Goal: Communication & Community: Answer question/provide support

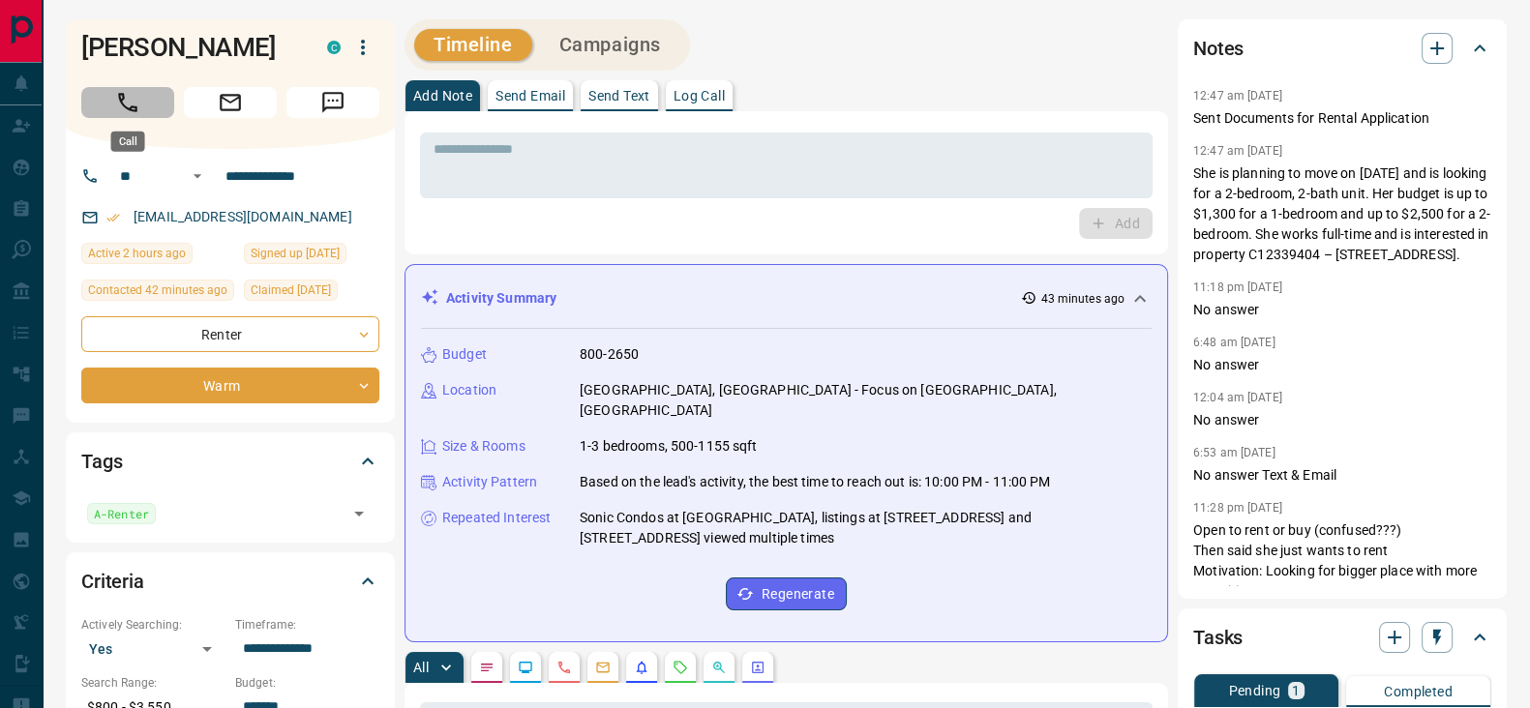
click at [128, 113] on icon "Call" at bounding box center [127, 102] width 25 height 25
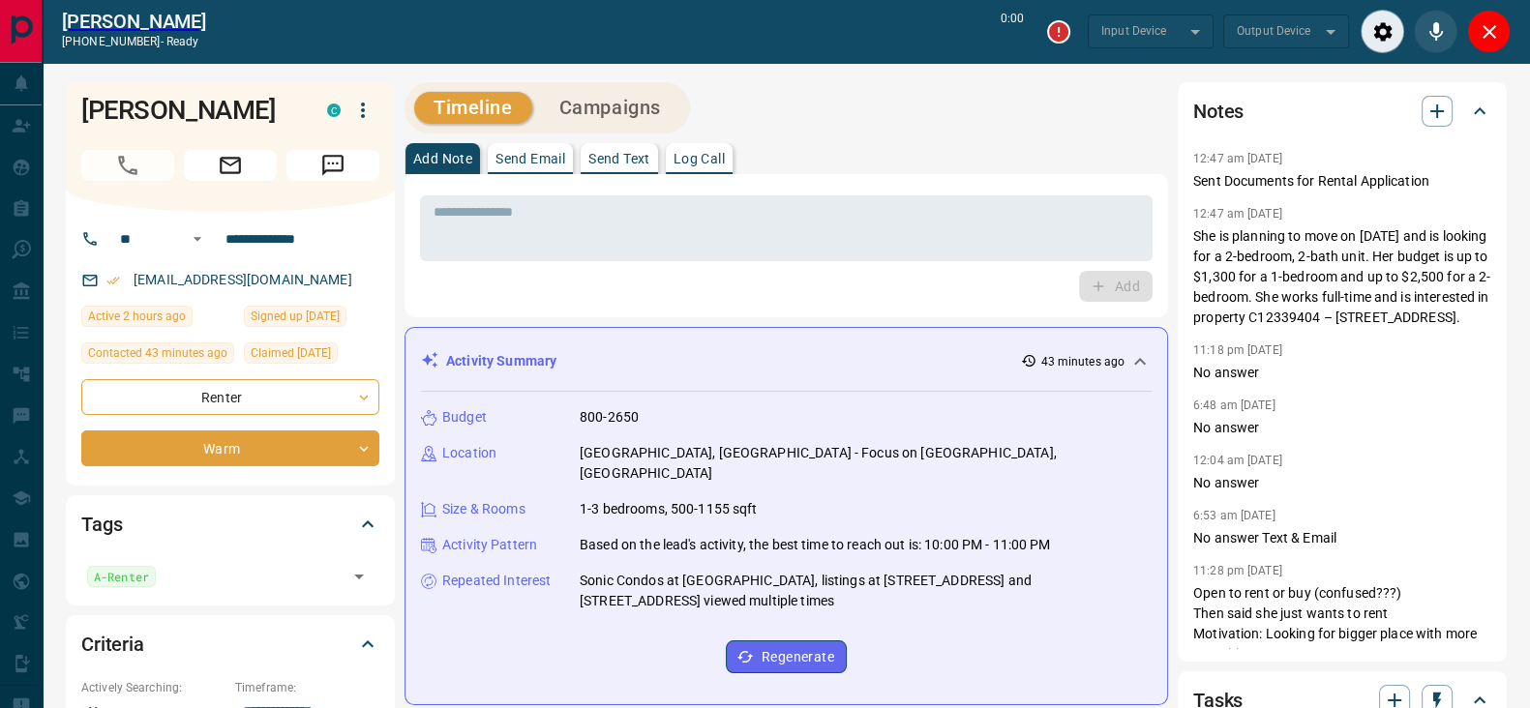
type input "*******"
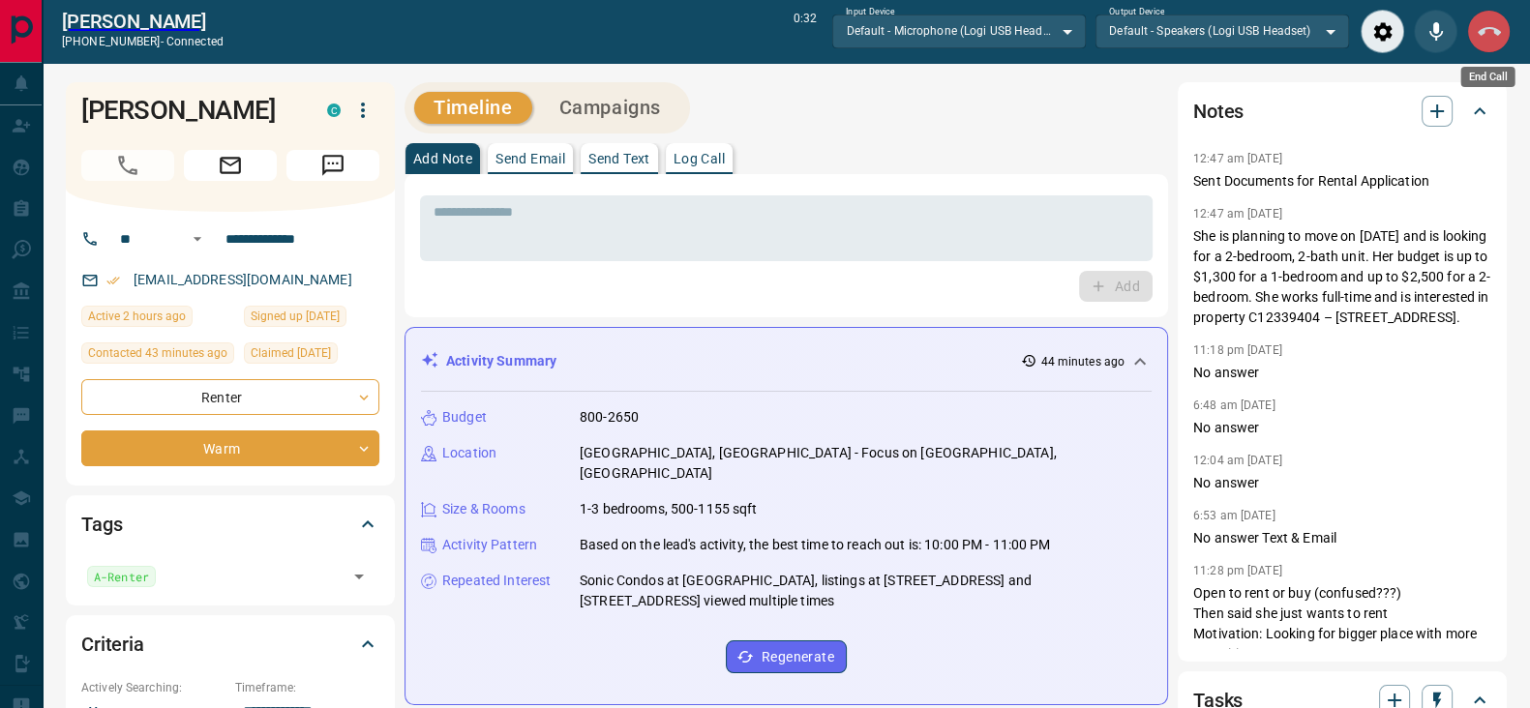
click at [1488, 27] on icon "End Call" at bounding box center [1488, 31] width 23 height 9
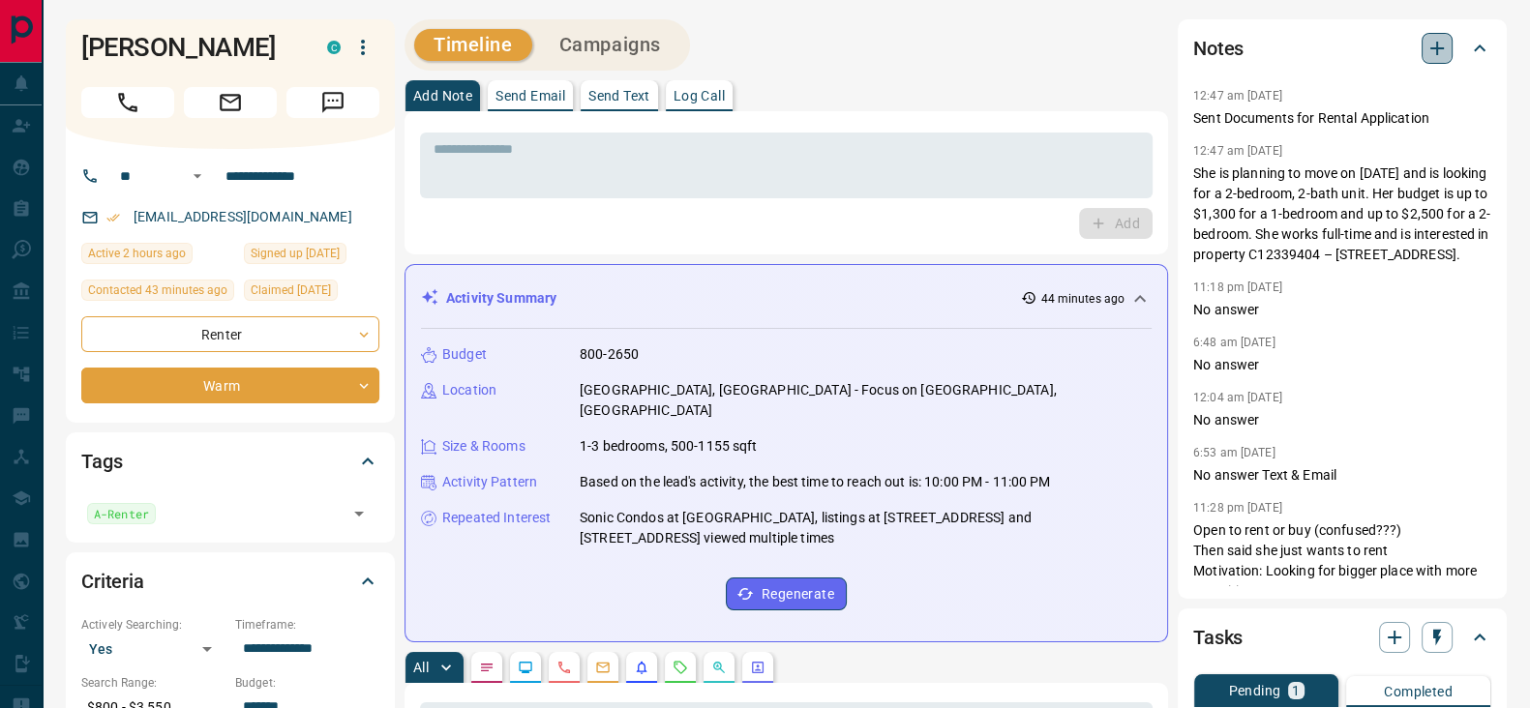
click at [1430, 56] on icon "button" at bounding box center [1436, 48] width 23 height 23
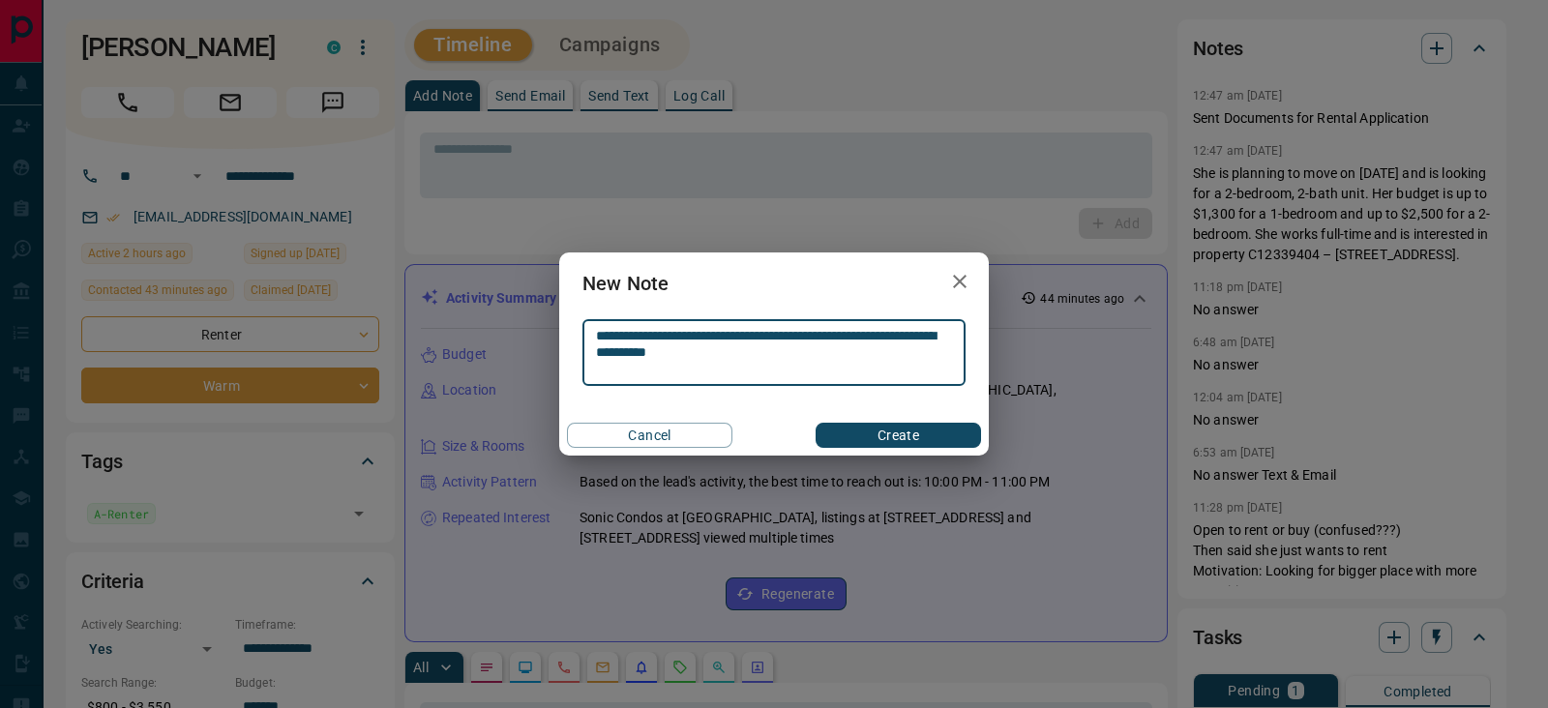
type textarea "**********"
click at [967, 441] on button "Create" at bounding box center [898, 435] width 165 height 25
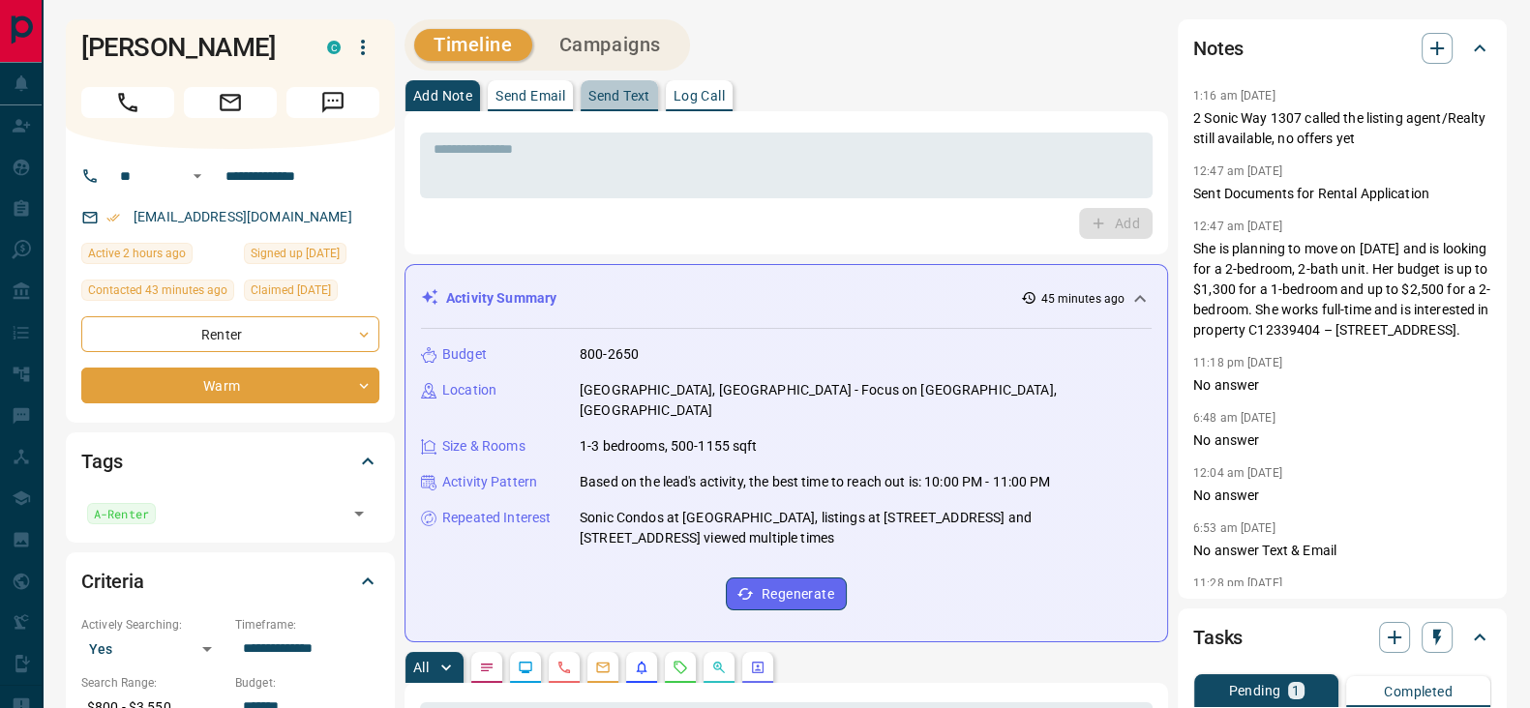
click at [634, 100] on p "Send Text" at bounding box center [619, 96] width 62 height 14
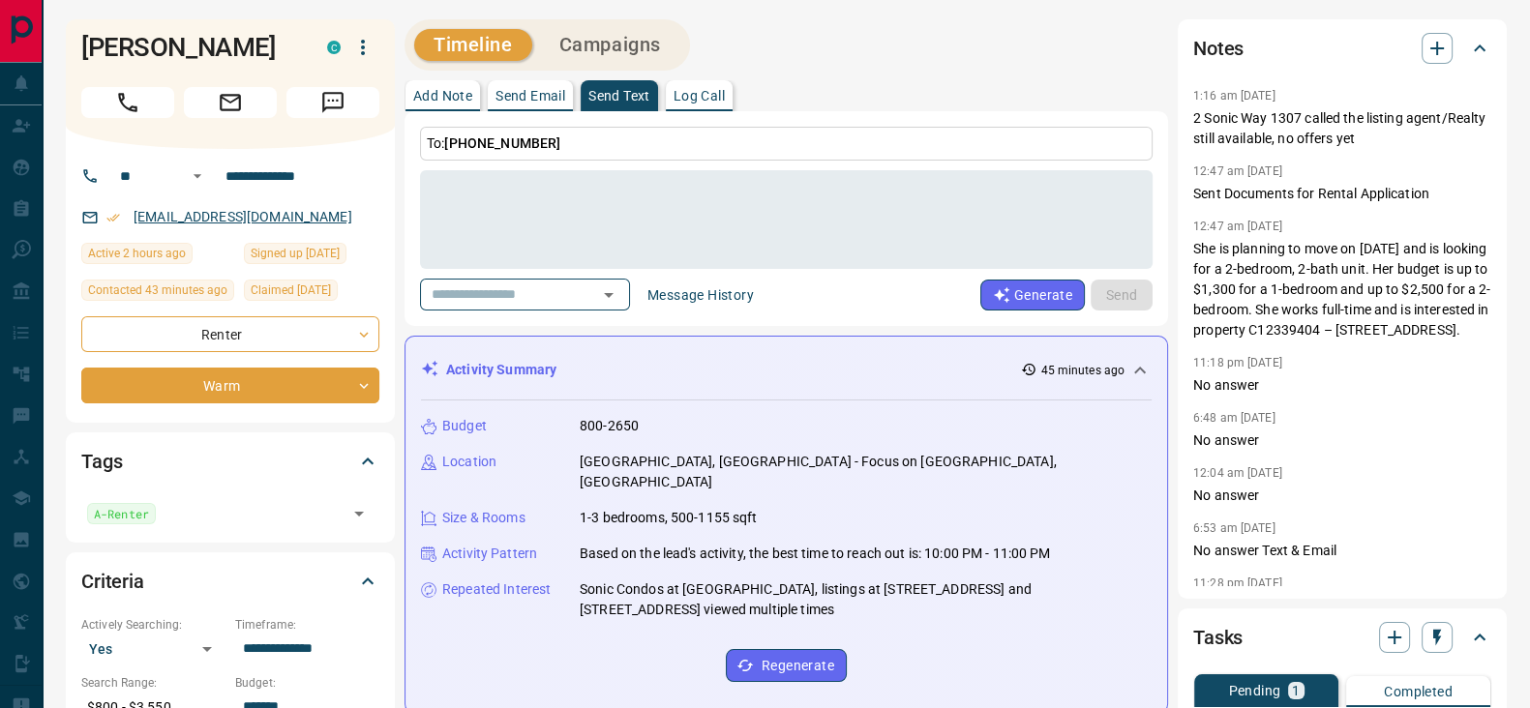
drag, startPoint x: 313, startPoint y: 215, endPoint x: 134, endPoint y: 214, distance: 179.0
click at [134, 214] on div "[EMAIL_ADDRESS][DOMAIN_NAME]" at bounding box center [230, 217] width 298 height 32
drag, startPoint x: 1193, startPoint y: 118, endPoint x: 1301, endPoint y: 108, distance: 108.8
click at [1301, 108] on p "2 Sonic Way 1307 called the listing agent/Realty still available, no offers yet" at bounding box center [1342, 128] width 298 height 41
copy p "2 Sonic Way 1307"
